Goal: Submit feedback/report problem

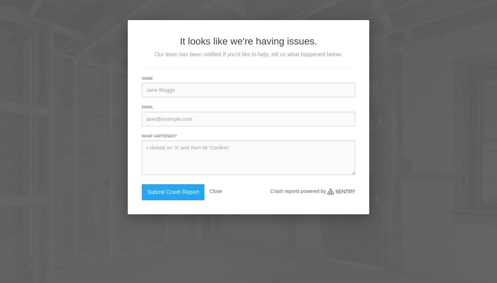
click at [109, 83] on div "It looks like we're having issues. Our team has been notified. If you'd like to…" at bounding box center [248, 141] width 497 height 283
click at [175, 195] on button "Submit Crash Report" at bounding box center [173, 192] width 62 height 16
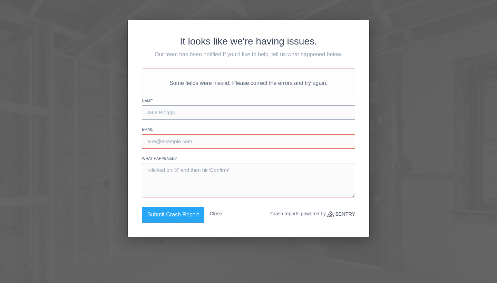
click at [190, 108] on input "text" at bounding box center [248, 112] width 213 height 14
click at [263, 114] on input "[PERSON_NAME]" at bounding box center [248, 112] width 213 height 14
type input "[PERSON_NAME]"
click at [263, 133] on div "Email" at bounding box center [248, 138] width 213 height 22
type input "[EMAIL_ADDRESS][DOMAIN_NAME]"
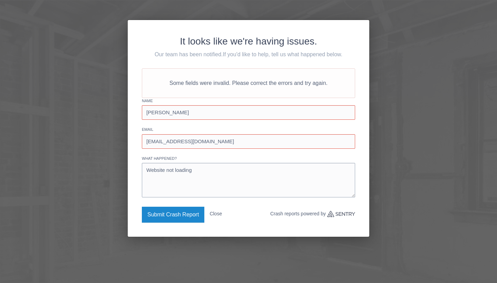
type textarea "Website not loading"
click at [196, 207] on button "Submit Crash Report" at bounding box center [173, 215] width 62 height 16
